Goal: Book appointment/travel/reservation

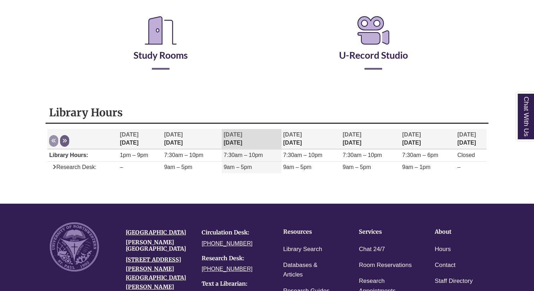
scroll to position [150, 0]
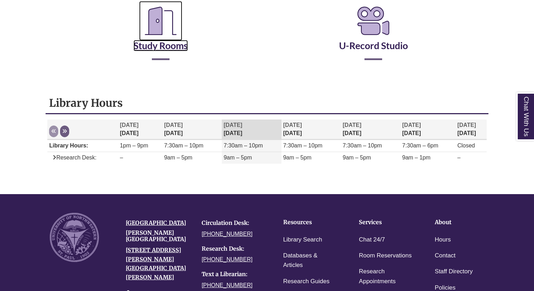
click at [165, 27] on icon "Reserve a Room" at bounding box center [160, 21] width 43 height 40
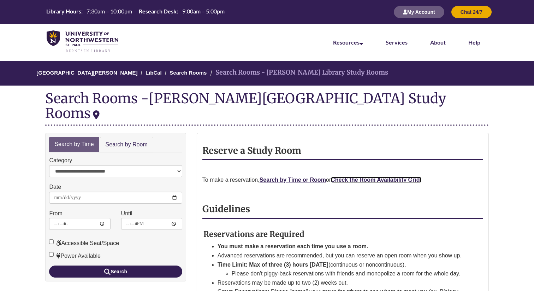
click at [341, 177] on strong "Check the Room Availability Grid." at bounding box center [376, 180] width 90 height 6
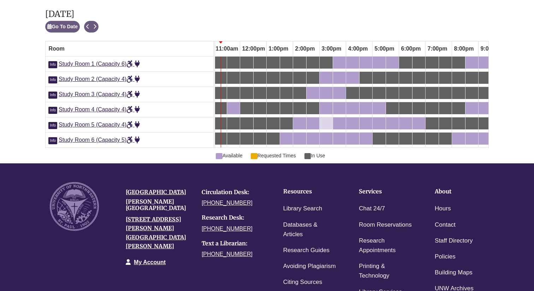
scroll to position [402, 0]
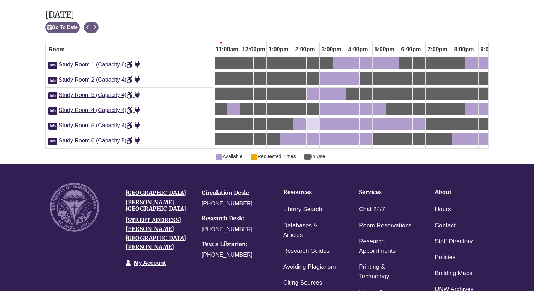
click at [314, 124] on div "2:30pm Tuesday, October 14, 2025 - Study Room 5 - Available" at bounding box center [312, 124] width 11 height 8
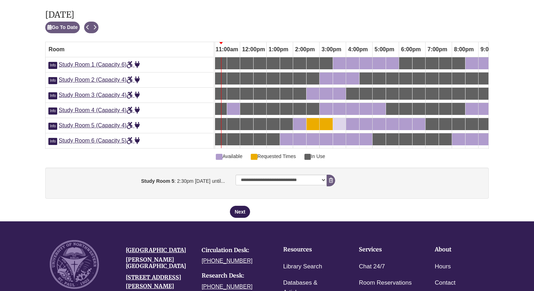
click at [335, 122] on div "3:30pm Tuesday, October 14, 2025 - Study Room 5 - Available" at bounding box center [335, 124] width 3 height 8
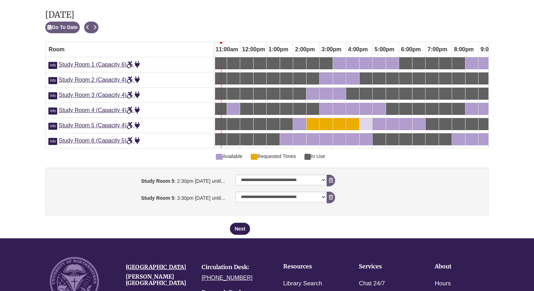
click at [367, 124] on div "4:30pm Tuesday, October 14, 2025 - Study Room 5 - Available" at bounding box center [365, 124] width 11 height 8
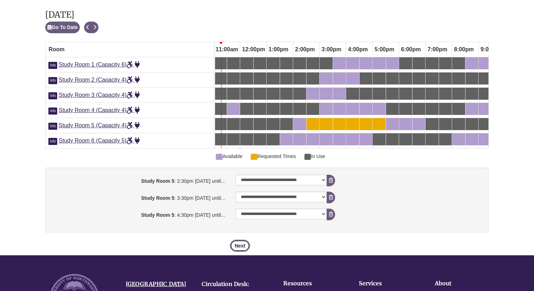
click at [238, 241] on button "Next" at bounding box center [240, 245] width 20 height 12
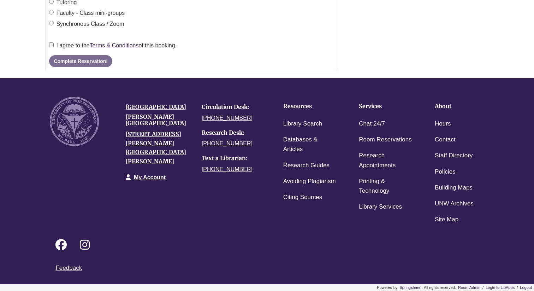
scroll to position [0, 0]
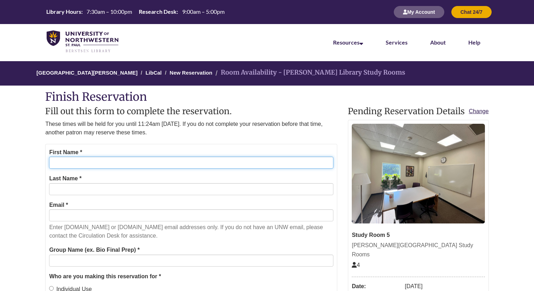
click at [246, 164] on input "First Name *" at bounding box center [191, 162] width 284 height 12
type input "*******"
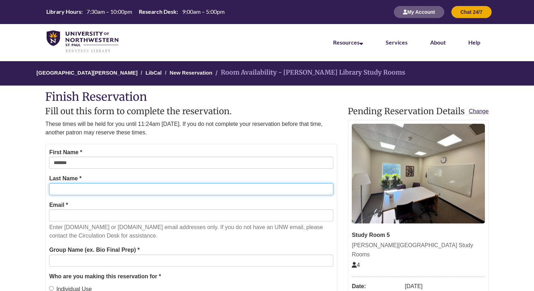
click at [103, 189] on input "Last Name *" at bounding box center [191, 189] width 284 height 12
type input "****"
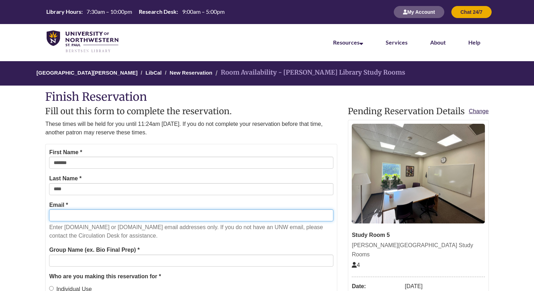
click at [95, 216] on input "Email *" at bounding box center [191, 215] width 284 height 12
type input "**********"
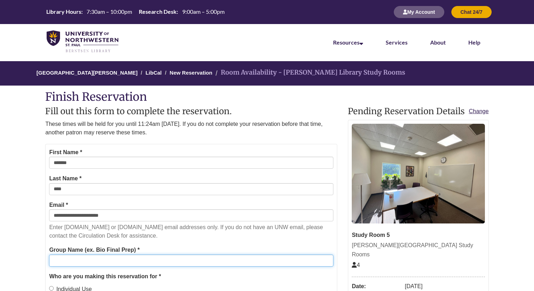
click at [89, 259] on input "Group Name (ex. Bio Final Prep) *" at bounding box center [191, 260] width 284 height 12
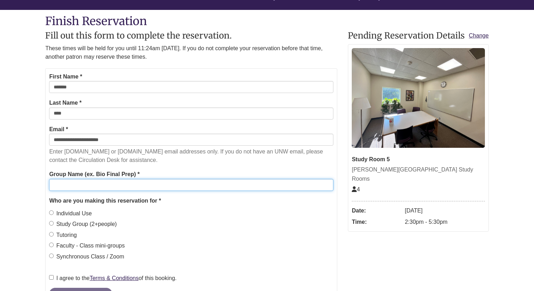
scroll to position [76, 0]
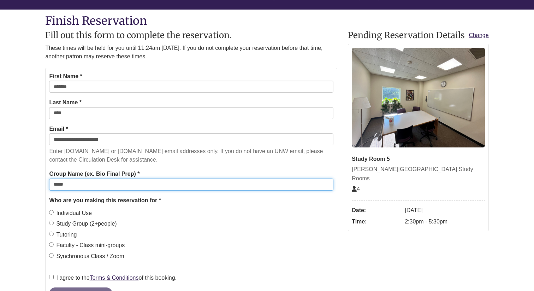
type input "*****"
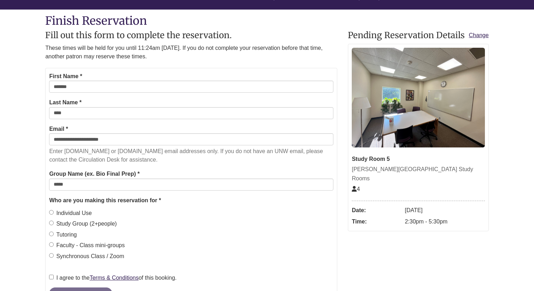
click at [52, 215] on label "Individual Use" at bounding box center [70, 212] width 43 height 9
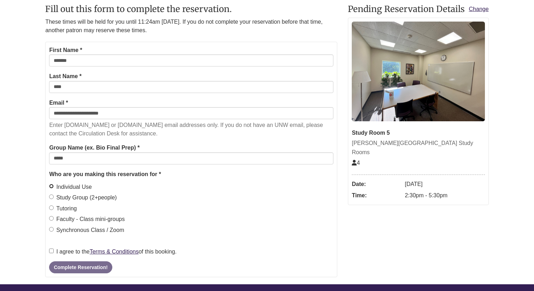
scroll to position [123, 0]
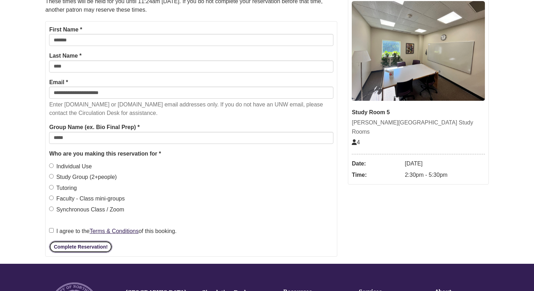
click at [59, 243] on button "Complete Reservation!" at bounding box center [80, 246] width 63 height 12
